Goal: Obtain resource: Download file/media

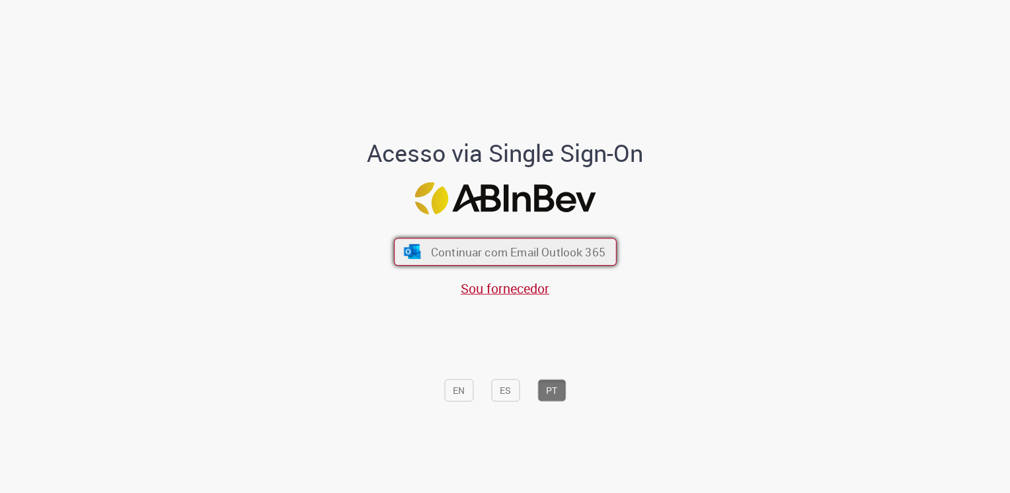
click at [556, 239] on button "Continuar com Email Outlook 365" at bounding box center [505, 252] width 223 height 28
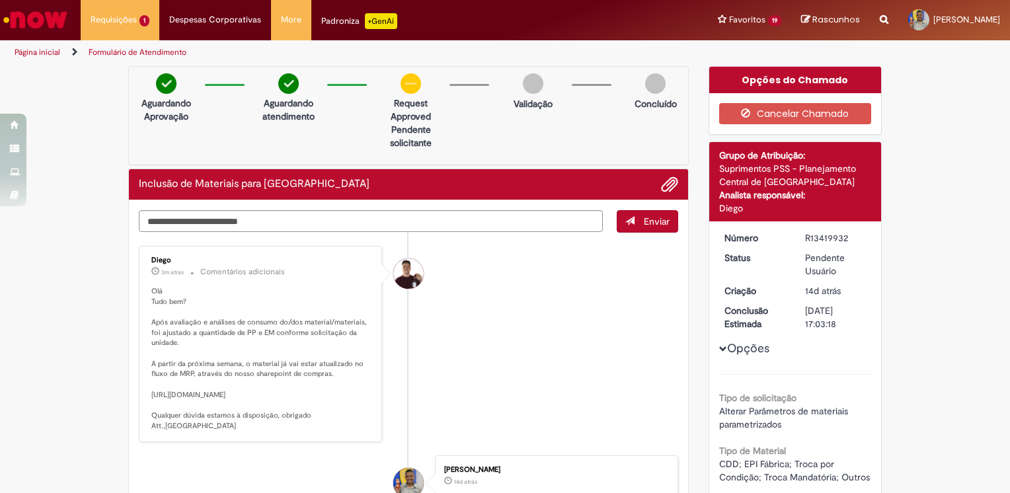
drag, startPoint x: 407, startPoint y: 390, endPoint x: 456, endPoint y: 366, distance: 54.7
click at [456, 366] on li "Diego 3m atrás 3 minutos atrás Comentários adicionais Olá Tudo bem? Após avalia…" at bounding box center [409, 344] width 540 height 196
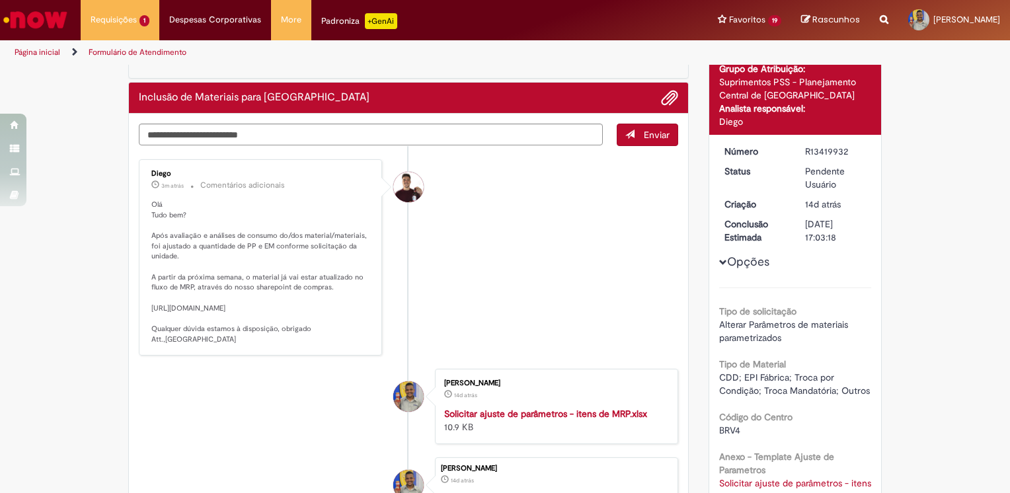
scroll to position [115, 0]
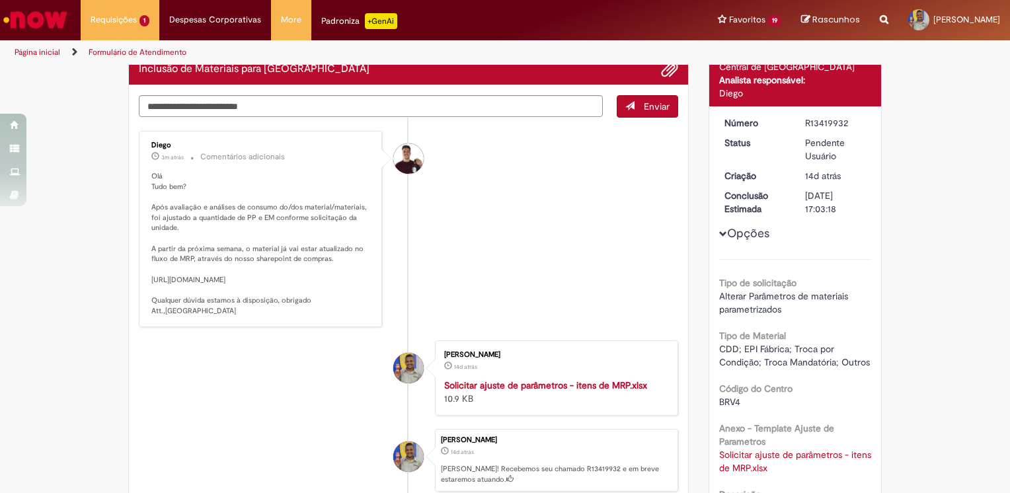
click at [151, 279] on p "Olá Tudo bem? Após avaliação e análises de consumo do/dos material/materiais, f…" at bounding box center [261, 243] width 220 height 145
drag, startPoint x: 357, startPoint y: 319, endPoint x: 143, endPoint y: 279, distance: 217.9
click at [143, 279] on div "Diego 3m atrás 3 minutos atrás Comentários adicionais Olá Tudo bem? Após avalia…" at bounding box center [260, 229] width 235 height 188
copy p "[URL][DOMAIN_NAME]"
click at [455, 282] on li "Diego 3m atrás 3 minutos atrás Comentários adicionais Olá Tudo bem? Após avalia…" at bounding box center [409, 229] width 540 height 196
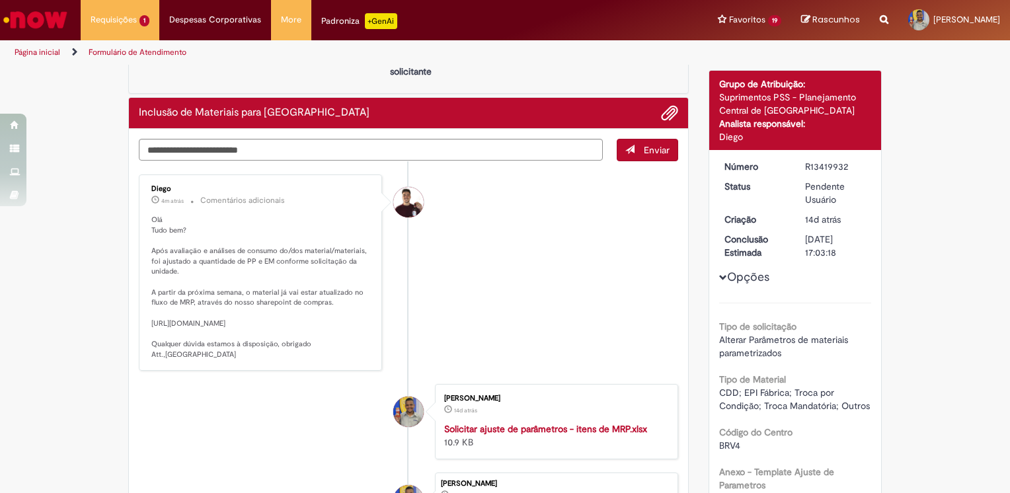
scroll to position [370, 0]
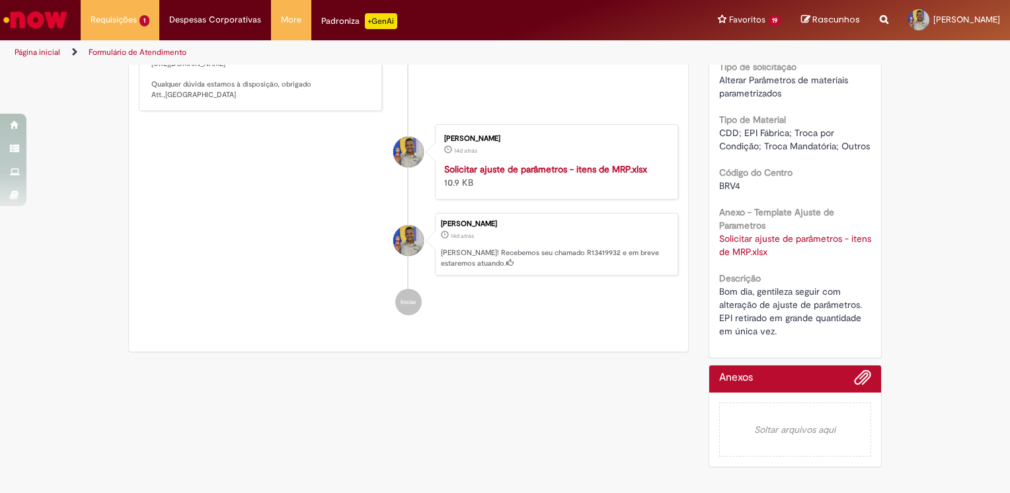
click at [720, 233] on link "Solicitar ajuste de parâmetros - itens de MRP.xlsx" at bounding box center [797, 245] width 155 height 25
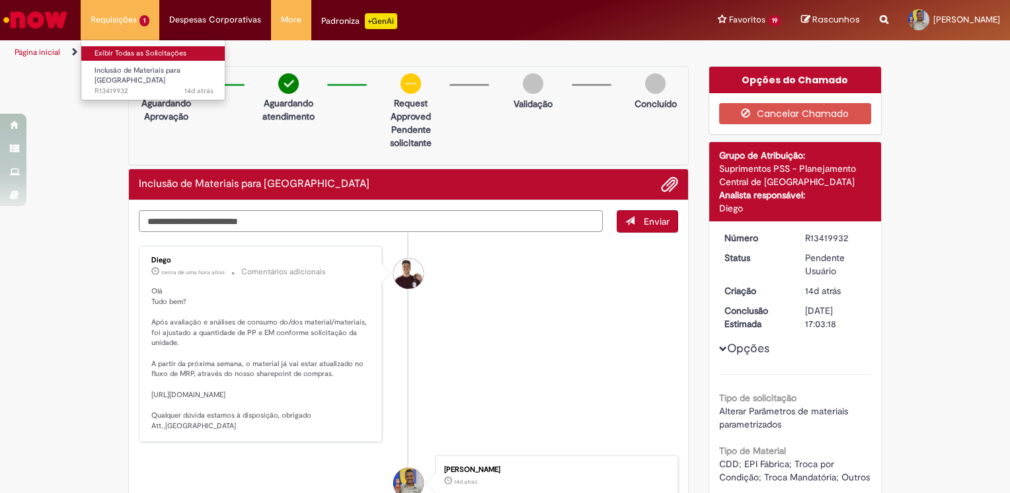
click at [148, 54] on link "Exibir Todas as Solicitações" at bounding box center [153, 53] width 145 height 15
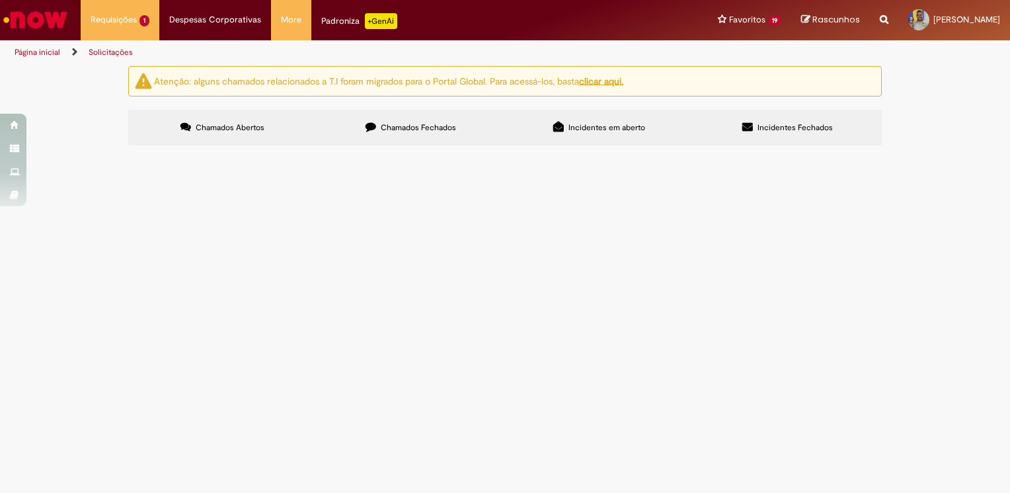
click at [378, 113] on label "Chamados Fechados" at bounding box center [411, 128] width 188 height 36
click at [0, 0] on link at bounding box center [0, 0] width 0 height 0
click at [0, 0] on td "Boa tarde, gentileza seguir com criação do pedido." at bounding box center [0, 0] width 0 height 0
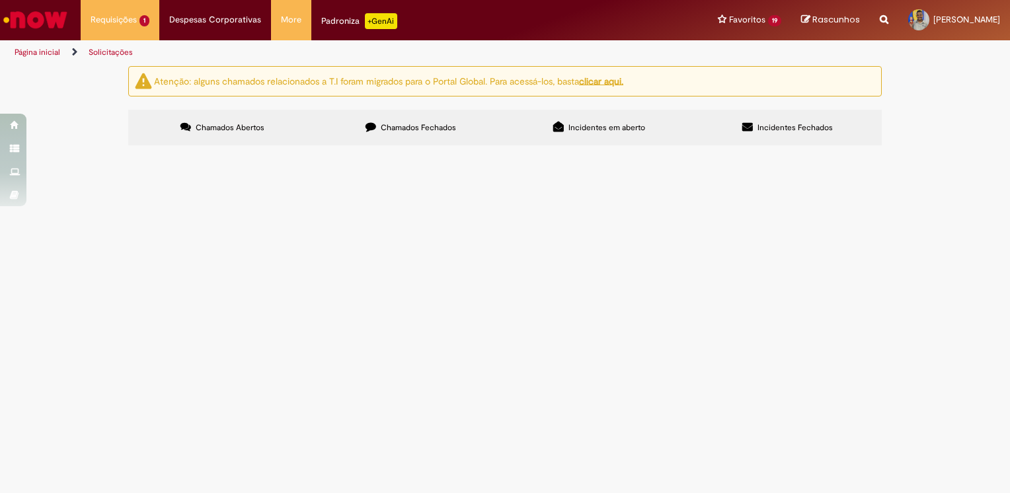
click at [0, 0] on span "Boa tarde, gentileza seguir com criação do pedido." at bounding box center [0, 0] width 0 height 0
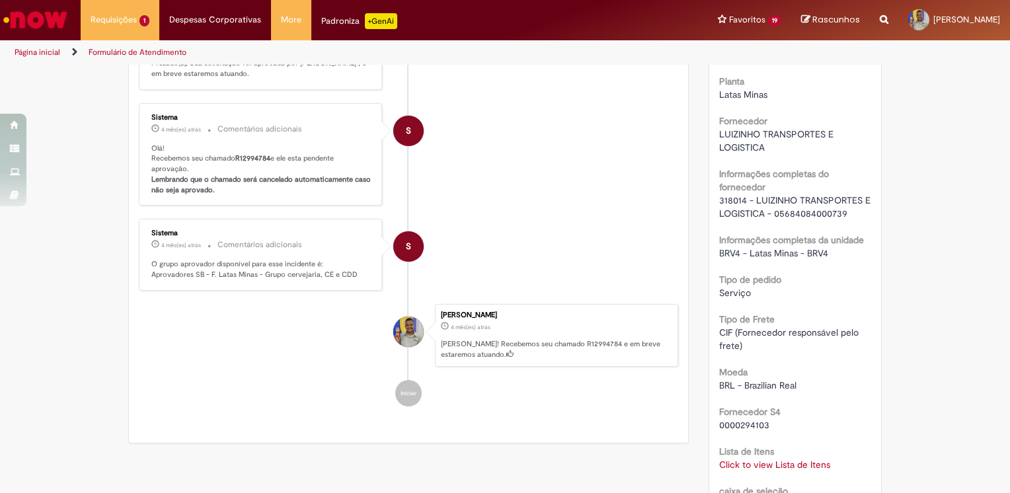
scroll to position [1002, 0]
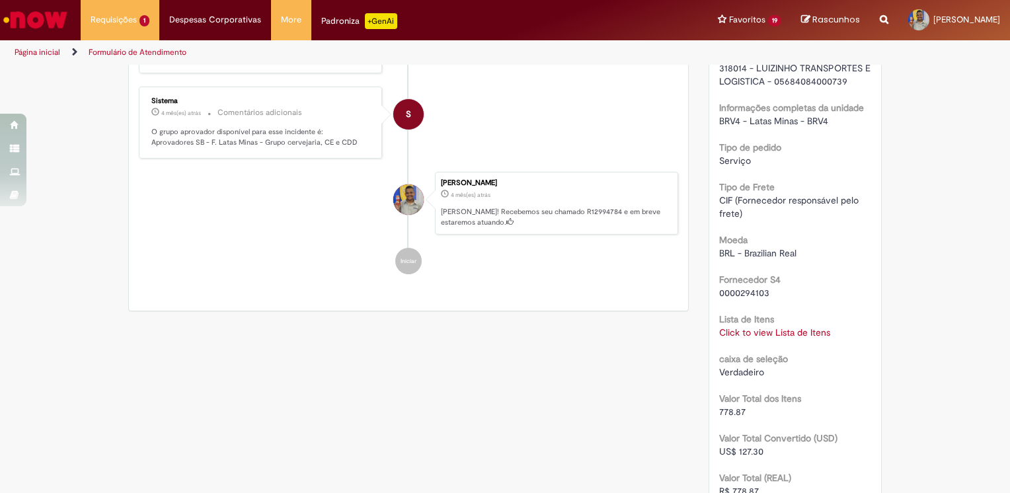
click at [736, 339] on link "Click to view Lista de Itens" at bounding box center [775, 333] width 111 height 12
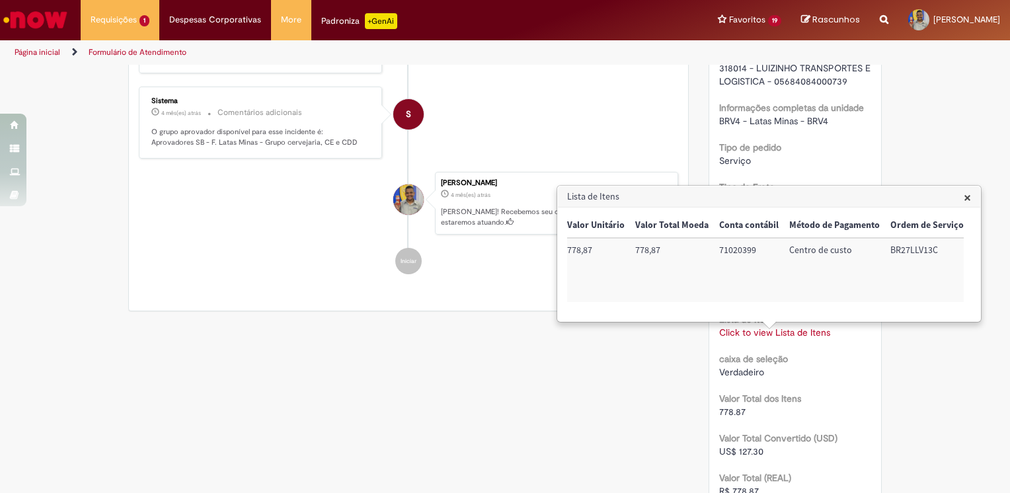
scroll to position [0, 0]
click at [620, 381] on div "Verificar Código de Barras Aguardando Aprovação Aguardando atendimento Em andam…" at bounding box center [505, -1] width 774 height 1871
click at [649, 364] on div "Verificar Código de Barras Aguardando Aprovação Aguardando atendimento Em andam…" at bounding box center [505, -1] width 774 height 1871
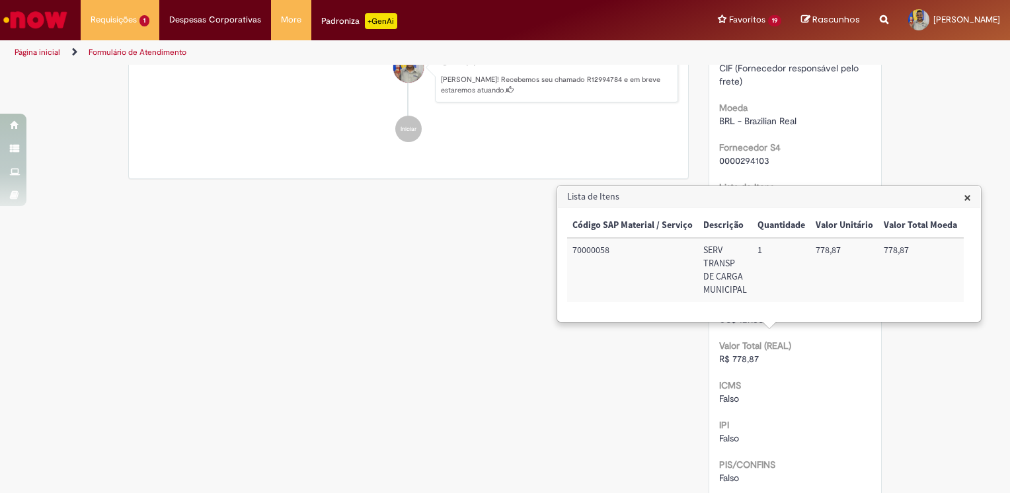
click at [967, 194] on span "×" at bounding box center [967, 197] width 7 height 18
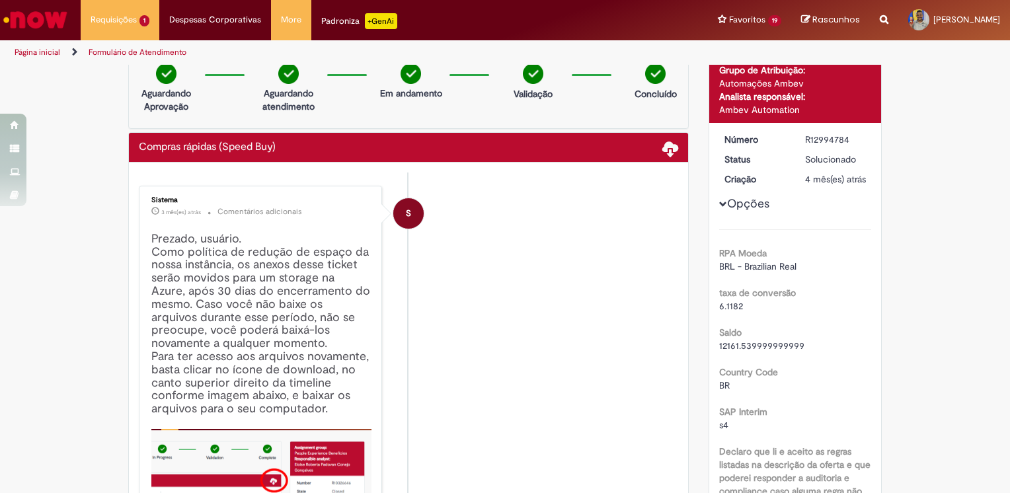
scroll to position [0, 0]
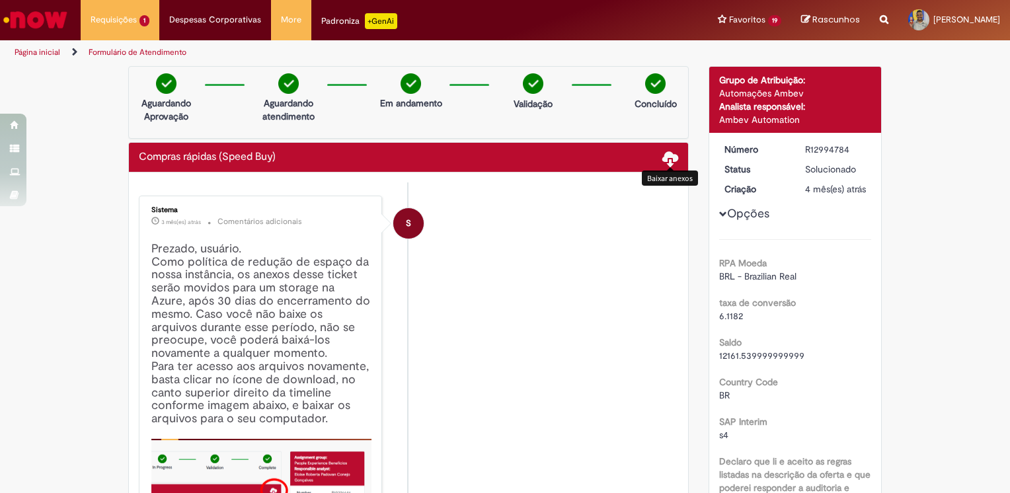
click at [667, 157] on span at bounding box center [671, 158] width 16 height 16
click at [663, 162] on span at bounding box center [671, 158] width 16 height 16
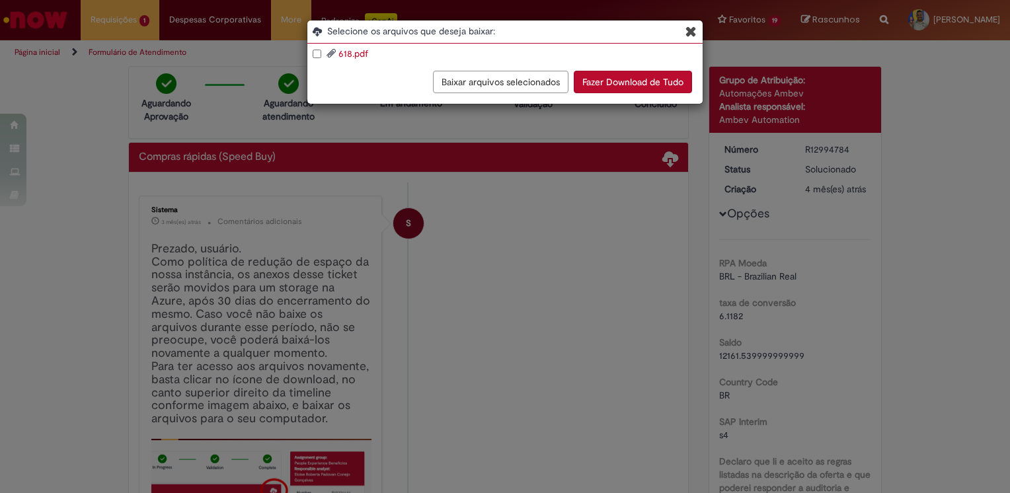
click at [610, 85] on button "Fazer Download de Tudo" at bounding box center [633, 82] width 118 height 22
click at [686, 34] on icon "Blob Storage Download Modal" at bounding box center [691, 31] width 11 height 14
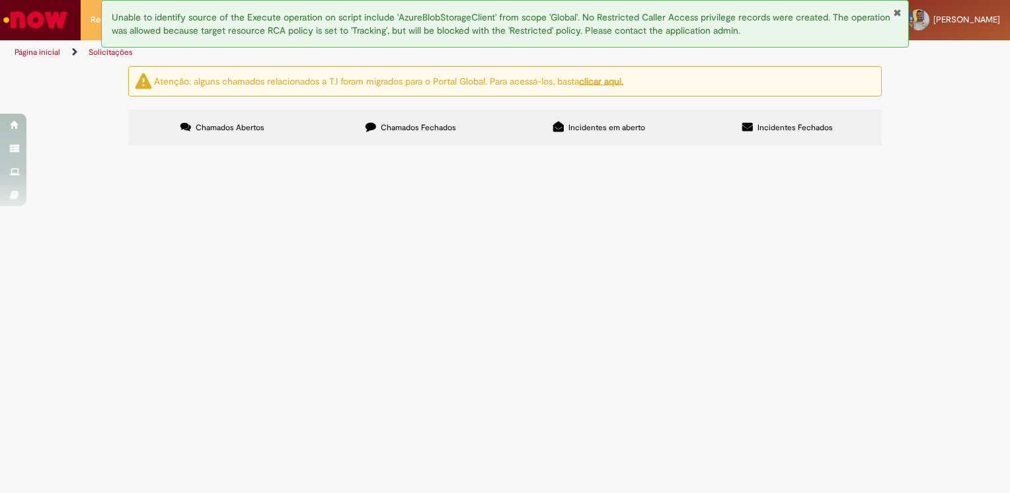
click at [425, 131] on span "Chamados Fechados" at bounding box center [418, 127] width 75 height 11
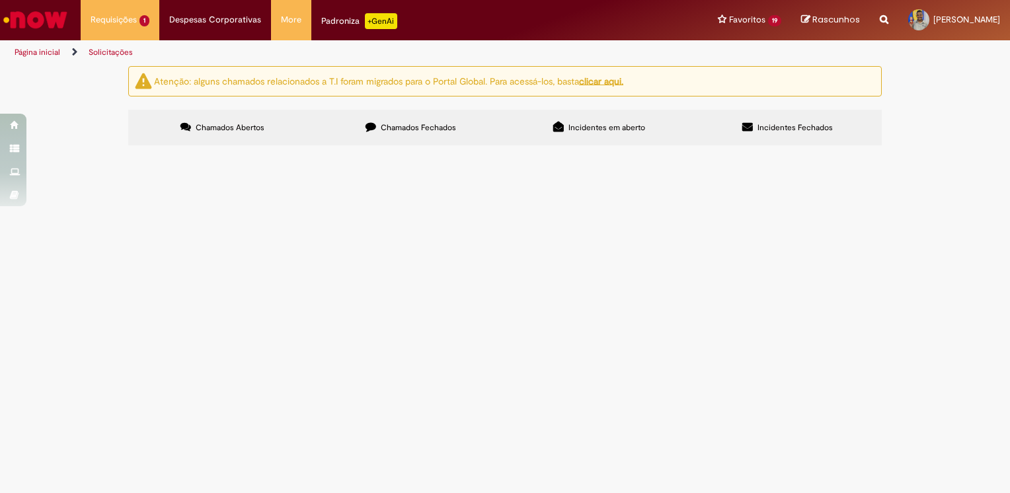
scroll to position [475, 0]
click at [0, 0] on icon at bounding box center [0, 0] width 0 height 0
click at [0, 0] on span "Compras rápidas (Speed Buy)" at bounding box center [0, 0] width 0 height 0
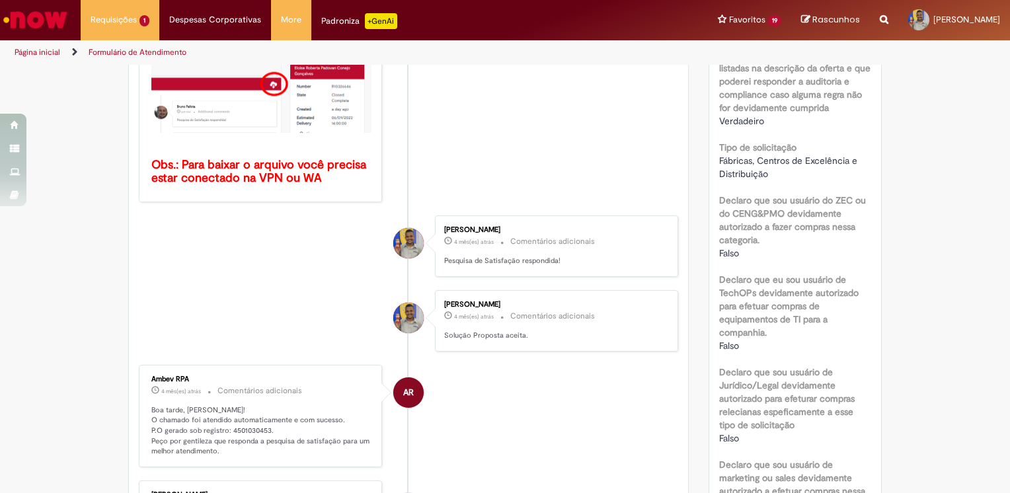
scroll to position [76, 0]
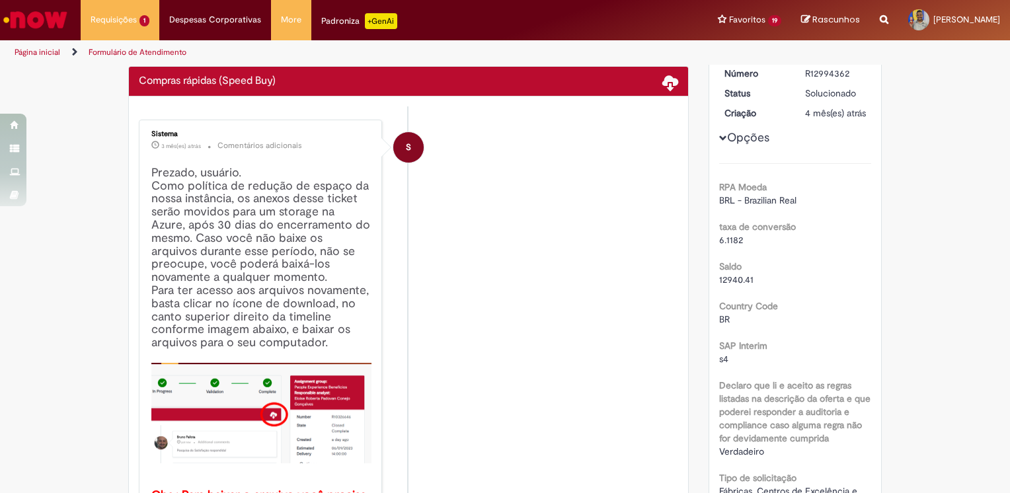
click at [669, 85] on span at bounding box center [671, 82] width 16 height 16
click at [668, 75] on span at bounding box center [671, 82] width 16 height 16
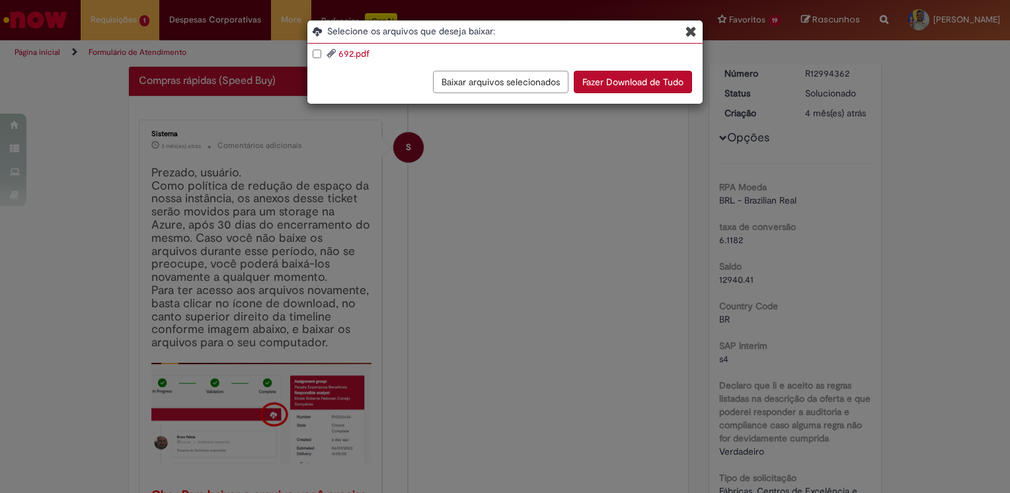
click at [594, 74] on button "Fazer Download de Tudo" at bounding box center [633, 82] width 118 height 22
click at [687, 36] on icon "Blob Storage Download Modal" at bounding box center [691, 31] width 11 height 14
